Goal: Navigation & Orientation: Find specific page/section

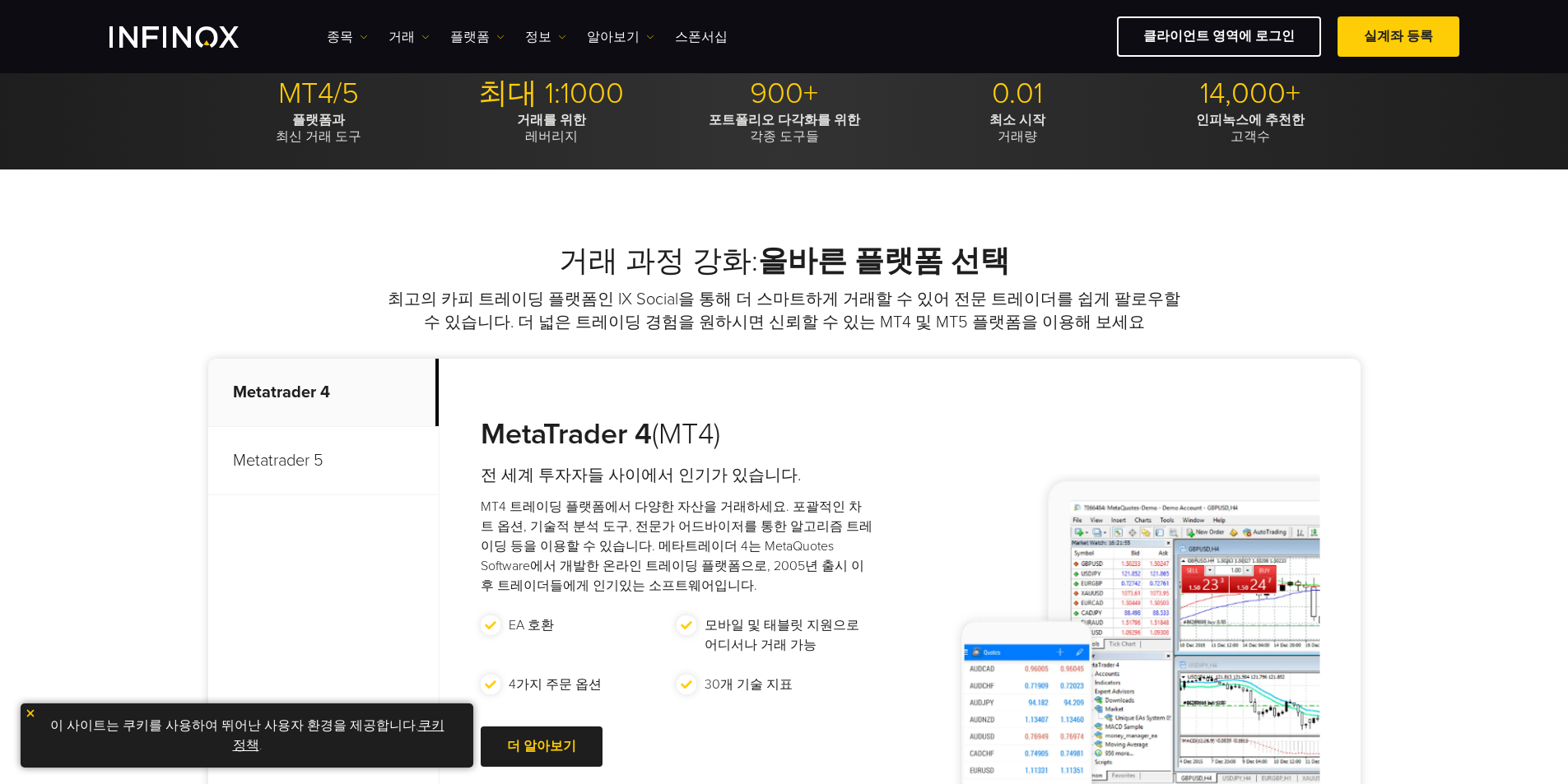
scroll to position [576, 0]
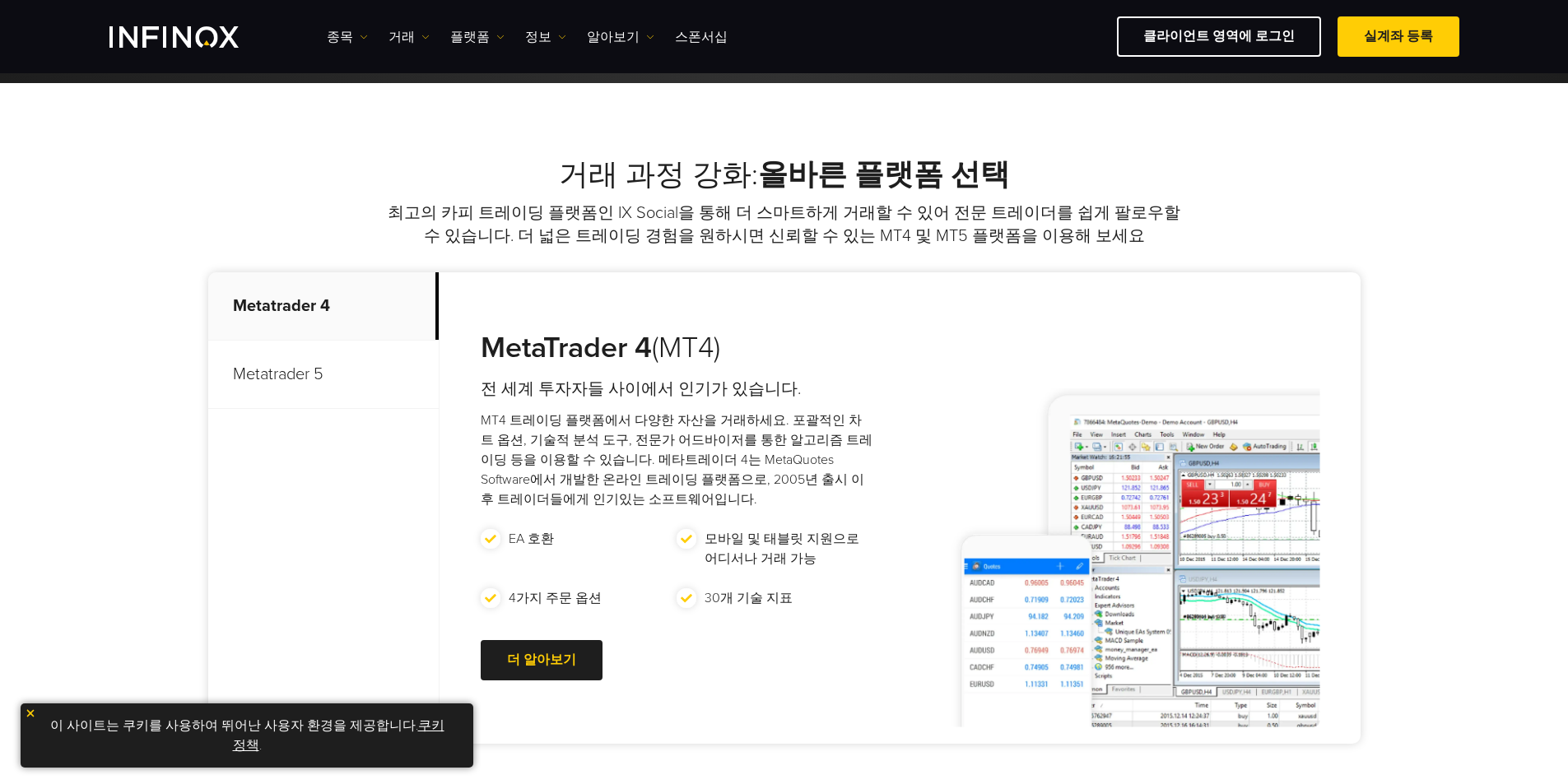
click at [306, 355] on p "Metatrader 5" at bounding box center [323, 375] width 230 height 68
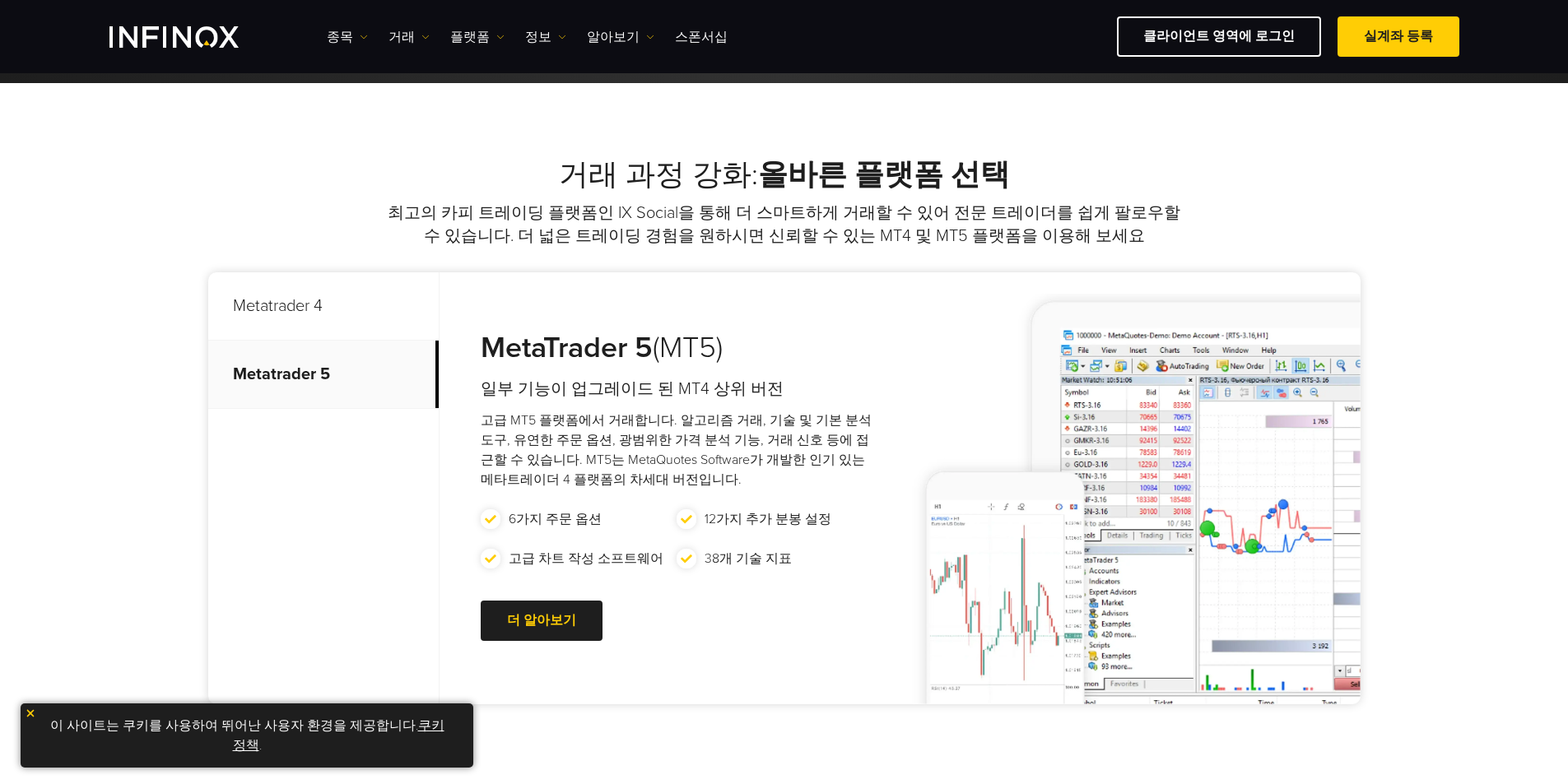
scroll to position [0, 0]
click at [579, 613] on link "더 알아보기 Go to new page" at bounding box center [541, 621] width 122 height 40
click at [524, 612] on link "더 알아보기 Go to new page" at bounding box center [541, 621] width 122 height 40
click at [249, 628] on link "쿠키 정책" at bounding box center [338, 735] width 212 height 36
click at [542, 622] on div at bounding box center [542, 622] width 0 height 0
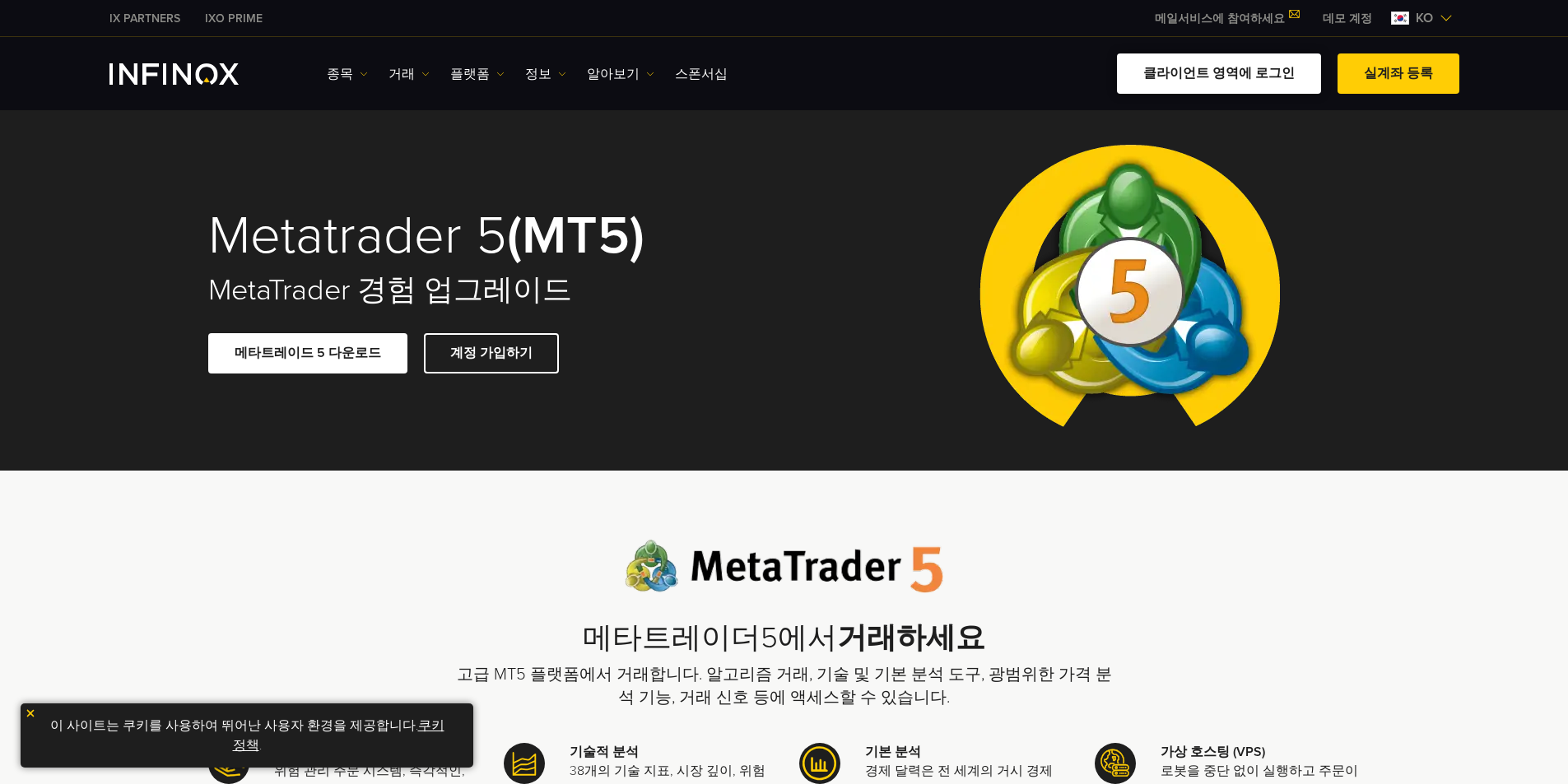
click at [1232, 85] on link "클라이언트 영역에 로그인" at bounding box center [1219, 74] width 204 height 40
